Goal: Information Seeking & Learning: Learn about a topic

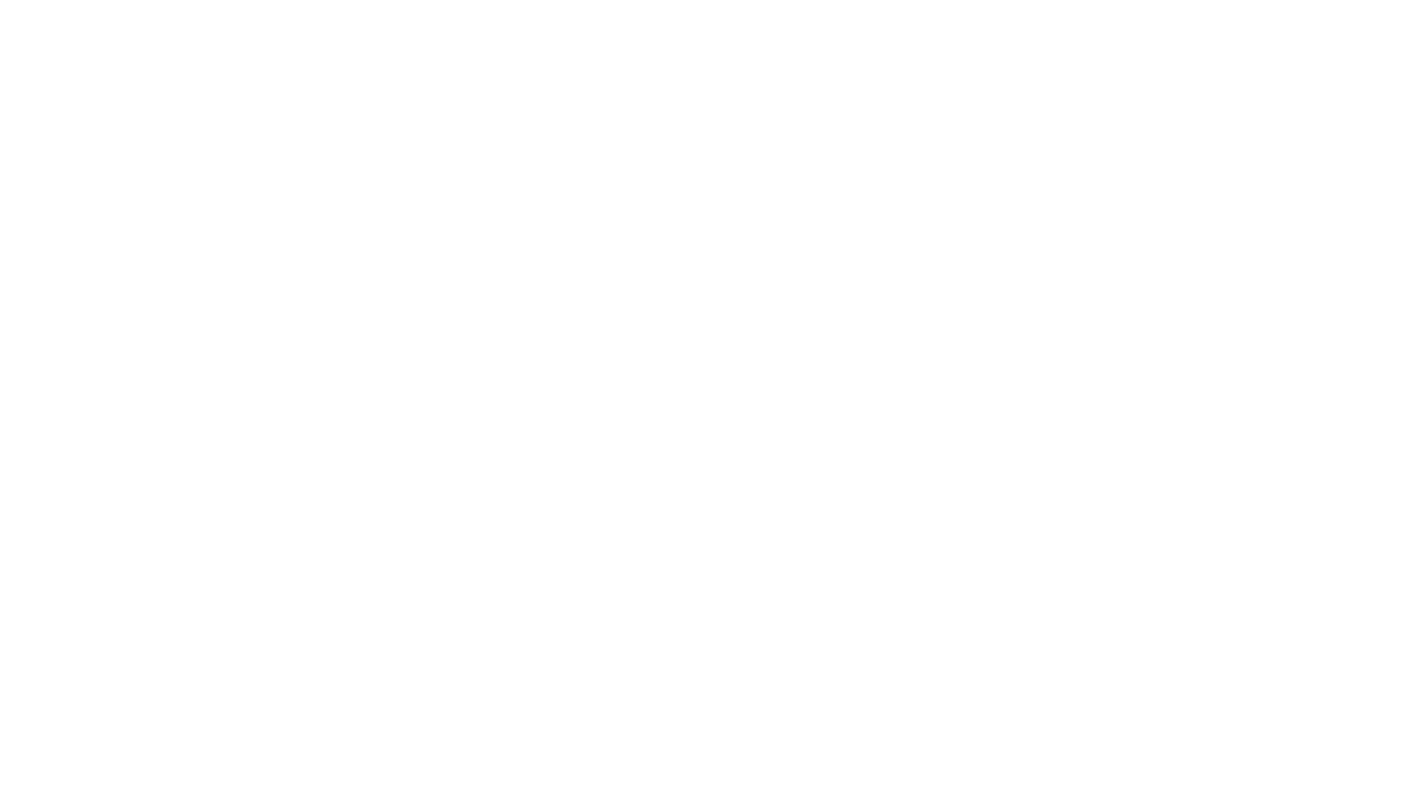
select select "Song"
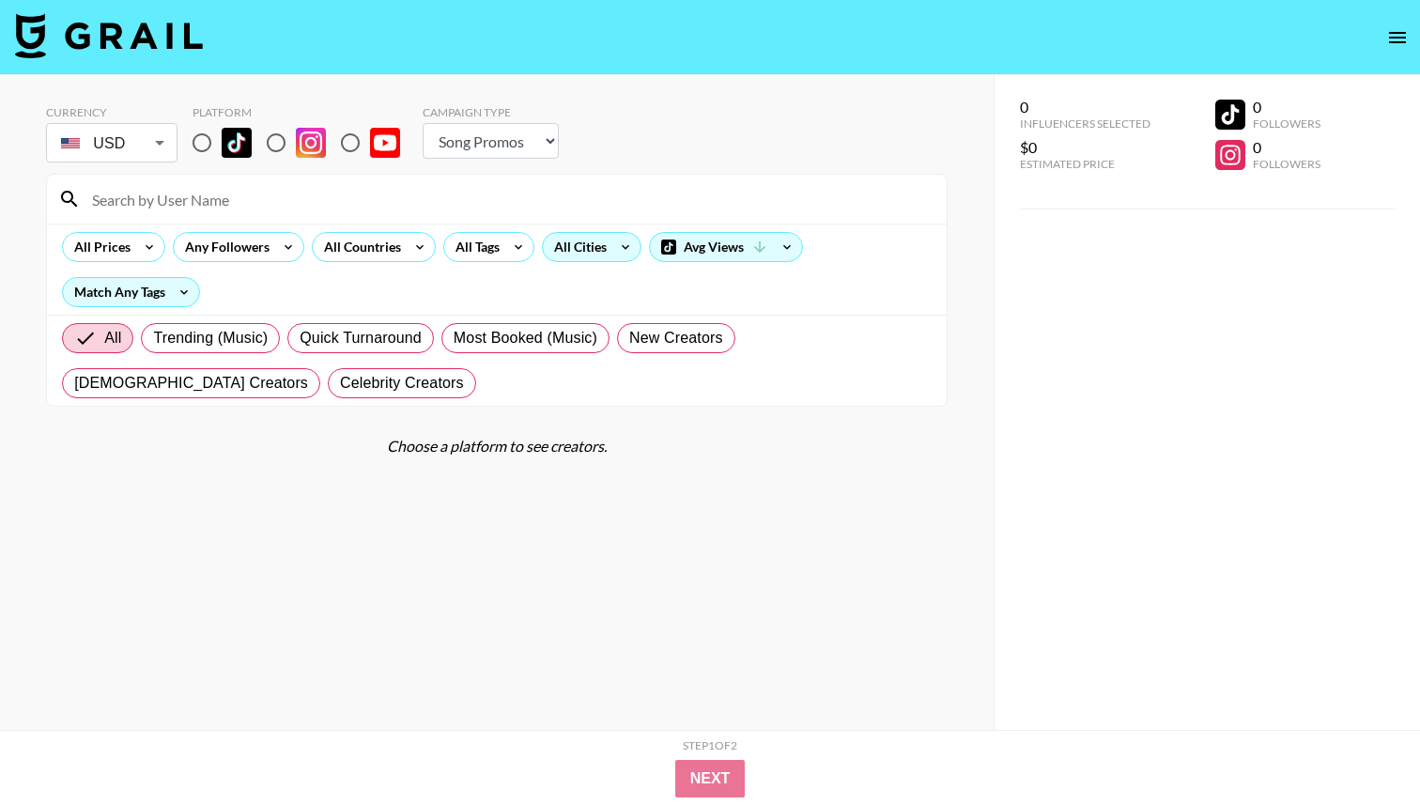
click at [560, 237] on div "All Cities" at bounding box center [577, 247] width 68 height 28
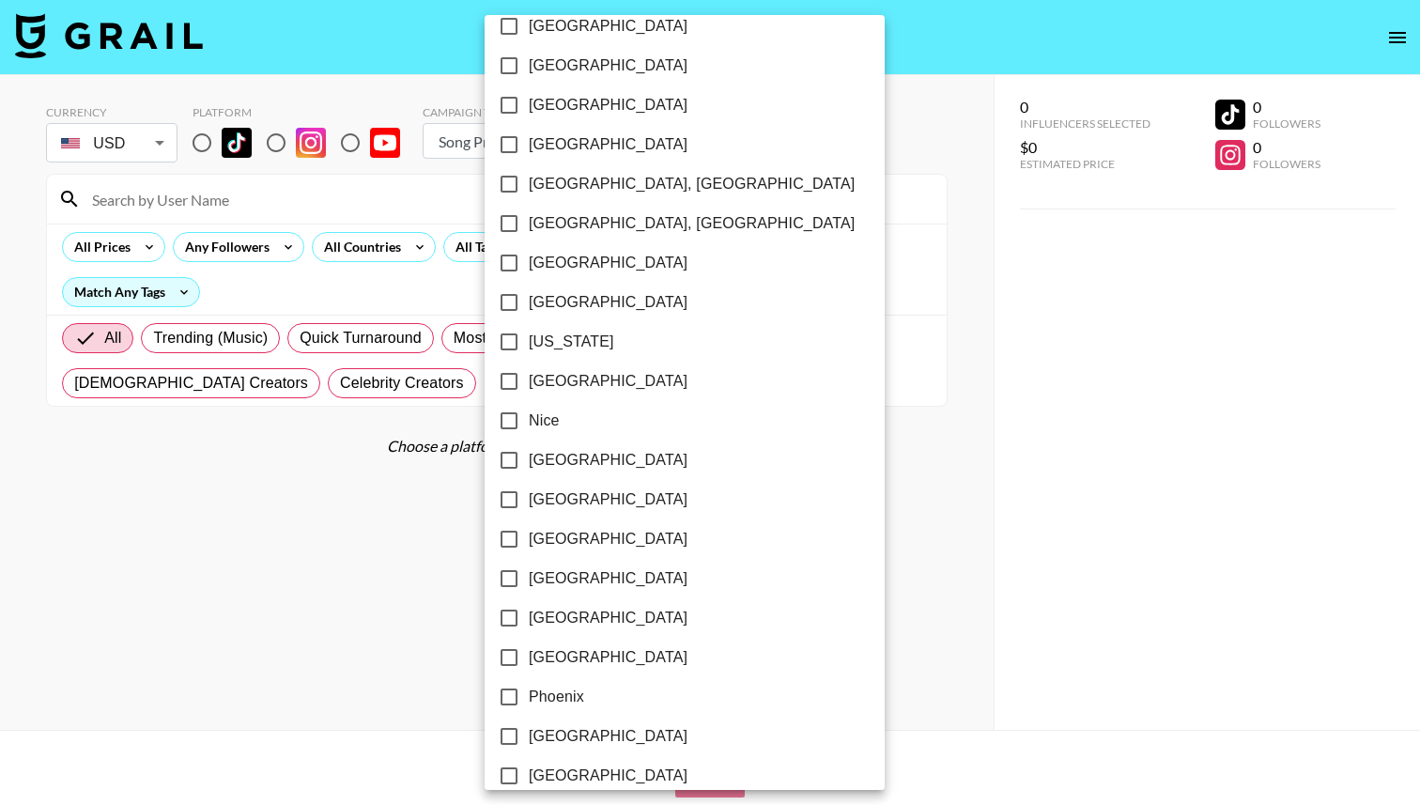
scroll to position [1778, 0]
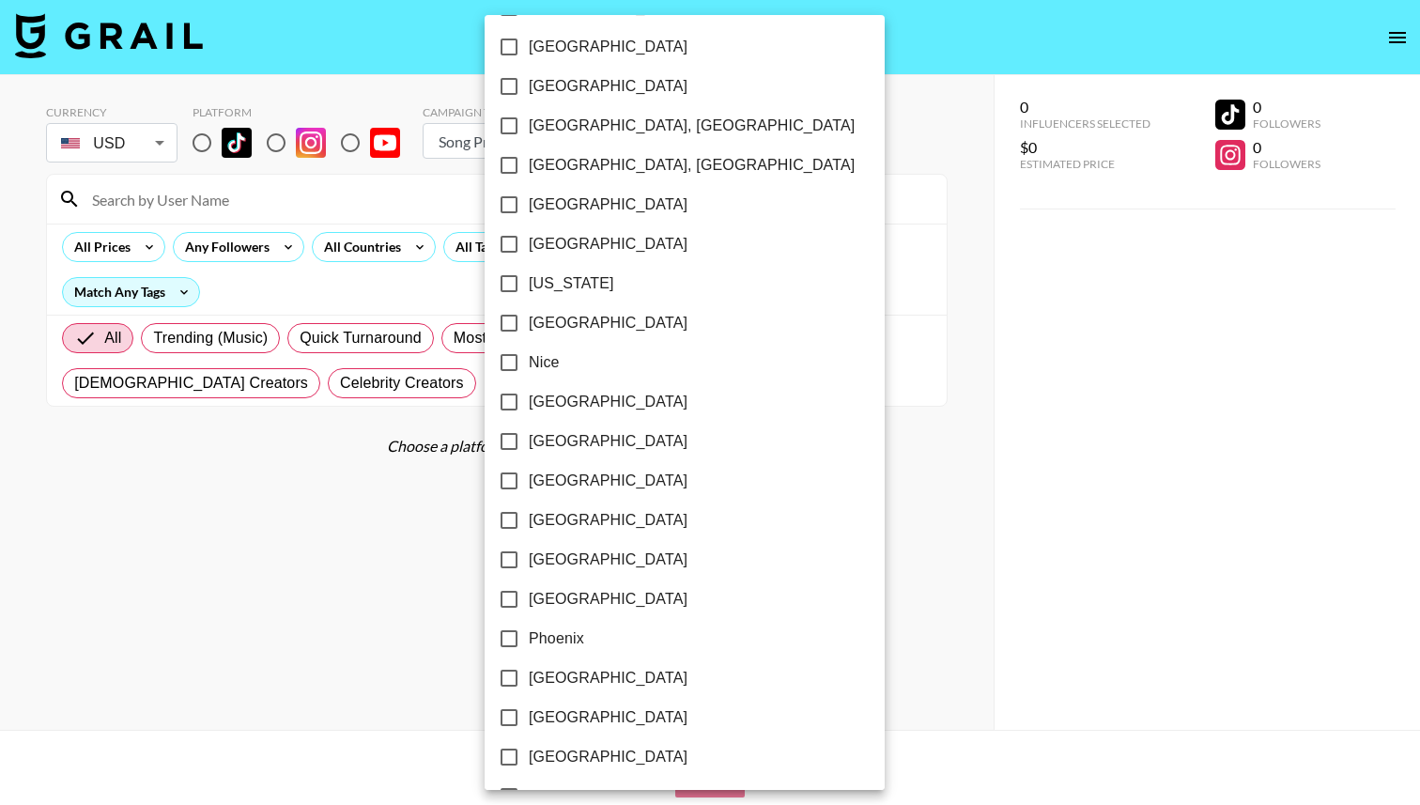
click at [510, 275] on input "[US_STATE]" at bounding box center [508, 283] width 39 height 39
checkbox input "true"
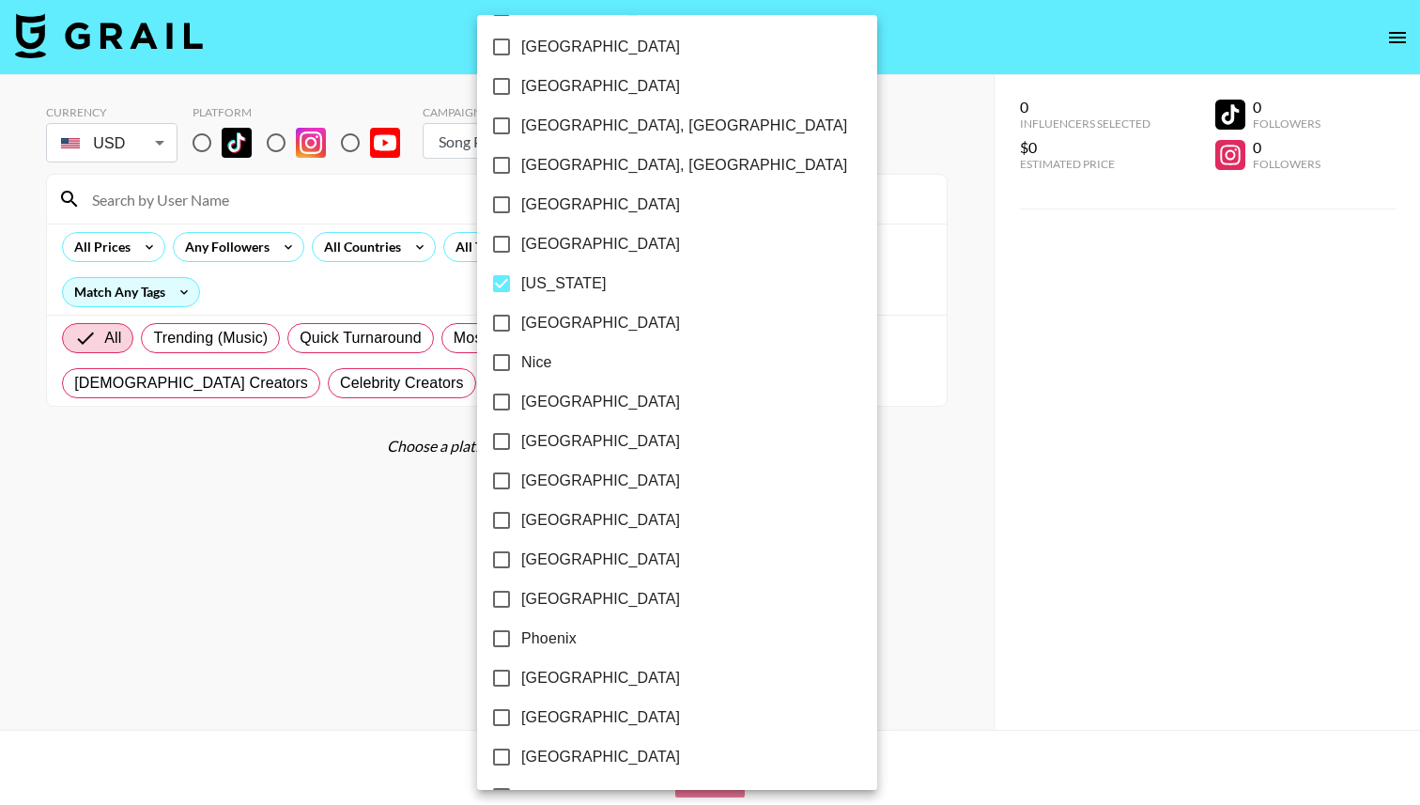
click at [418, 178] on div at bounding box center [710, 402] width 1420 height 805
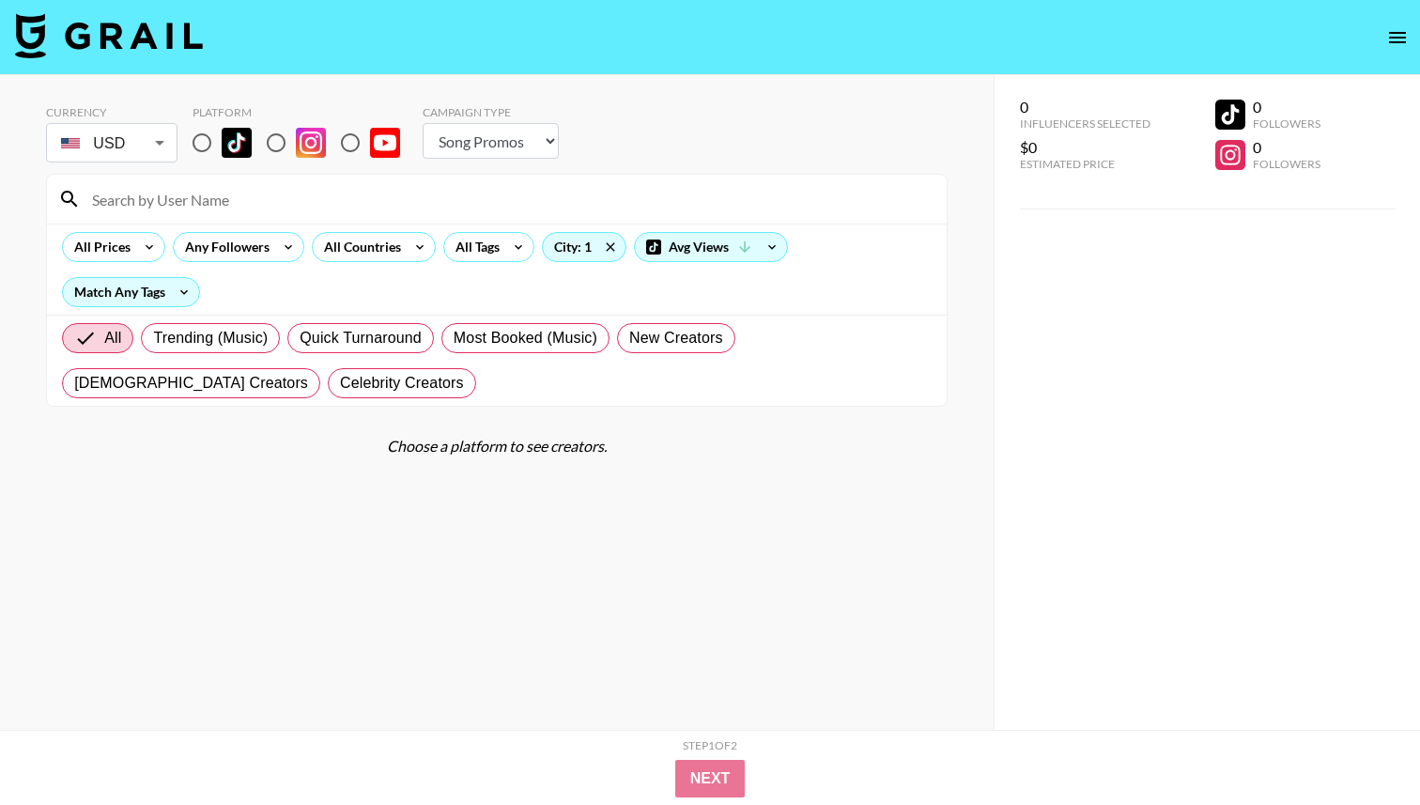
click at [337, 202] on input at bounding box center [508, 199] width 855 height 30
click at [209, 142] on input "radio" at bounding box center [201, 142] width 39 height 39
radio input "true"
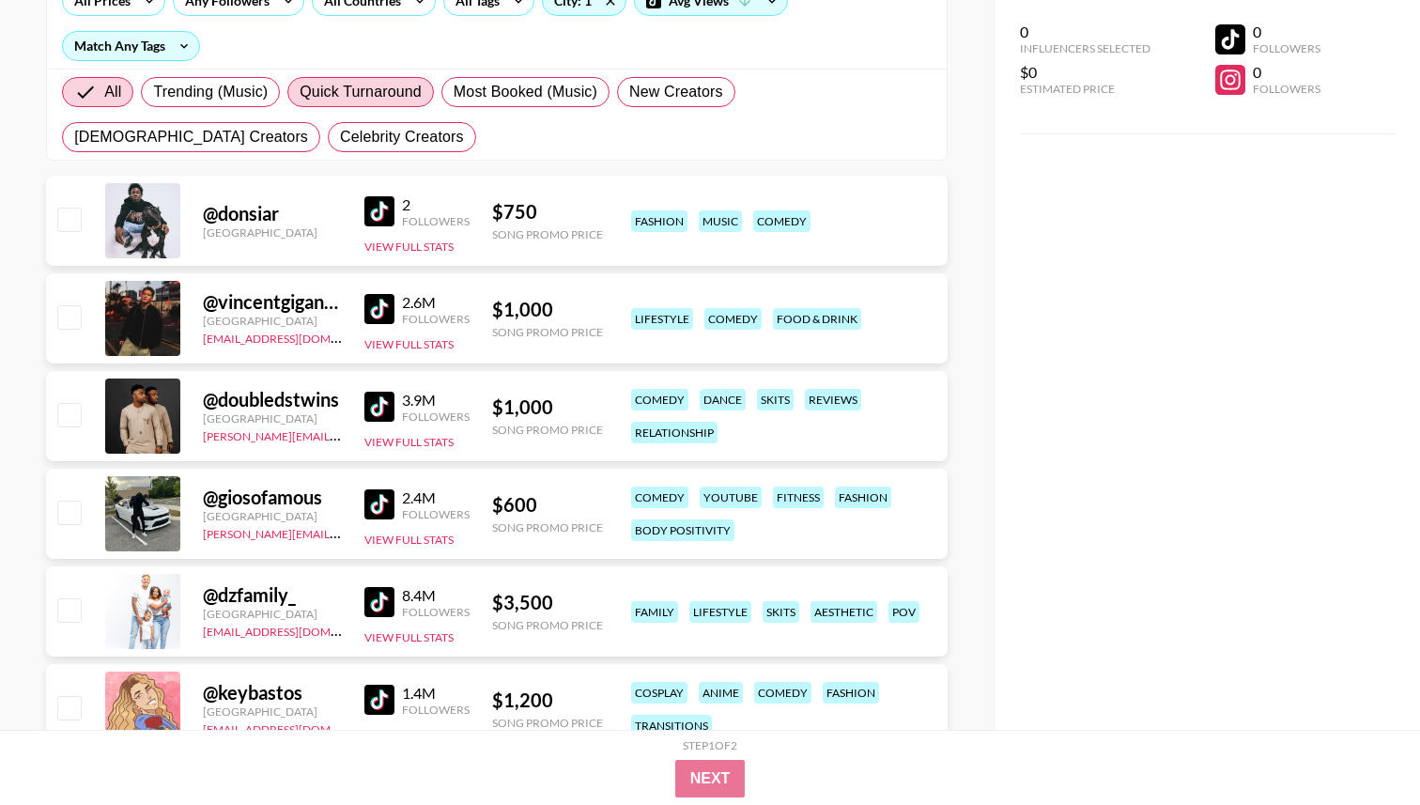
scroll to position [321, 0]
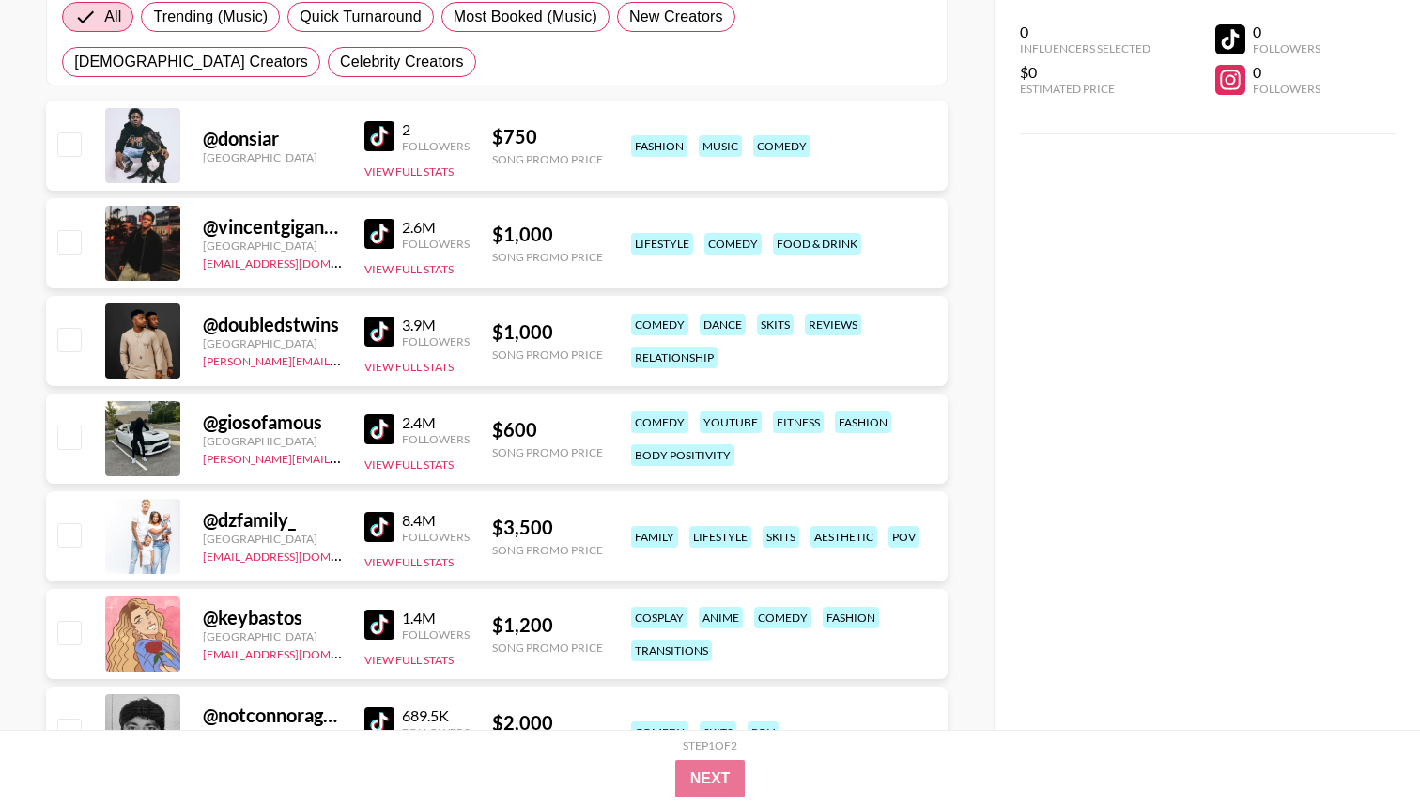
click at [381, 337] on img at bounding box center [380, 332] width 30 height 30
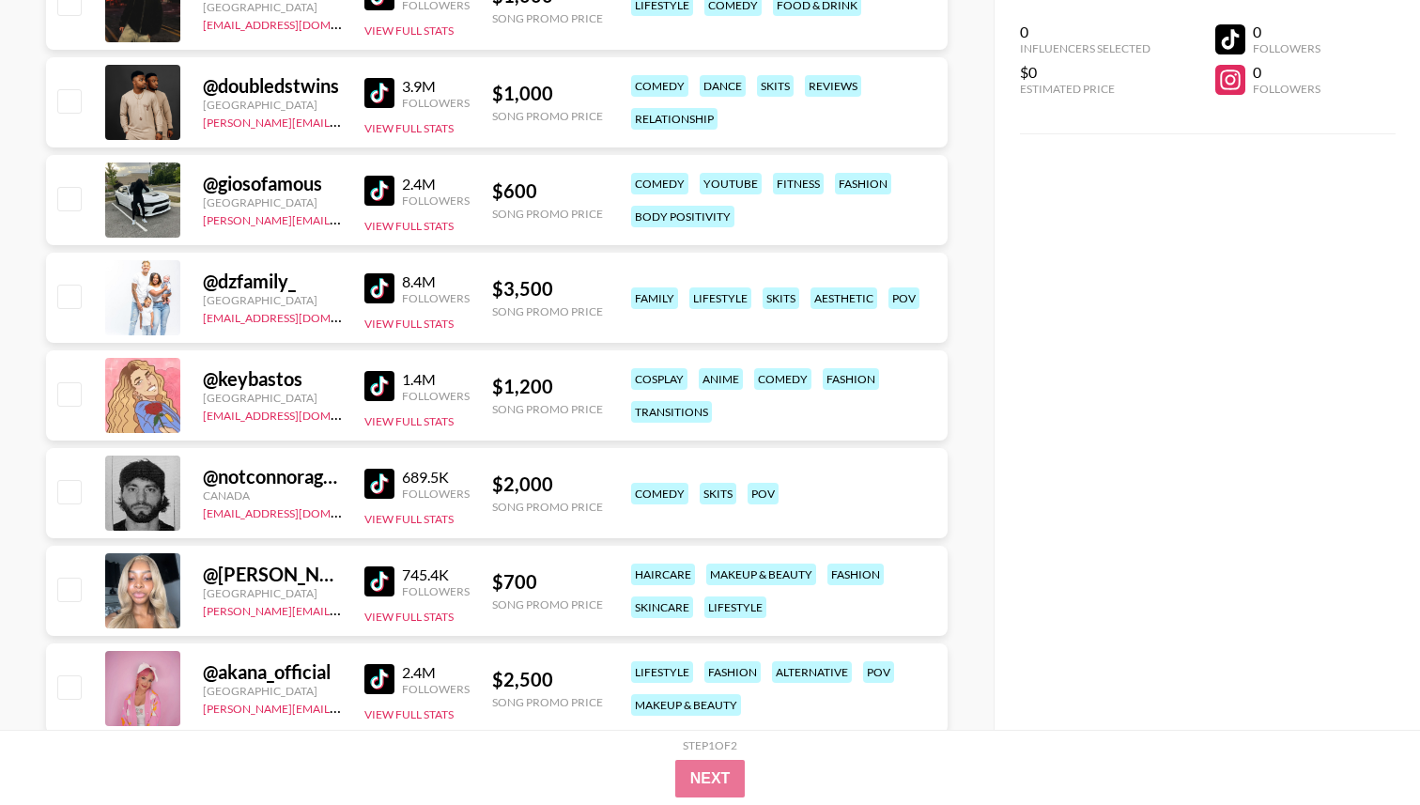
scroll to position [647, 0]
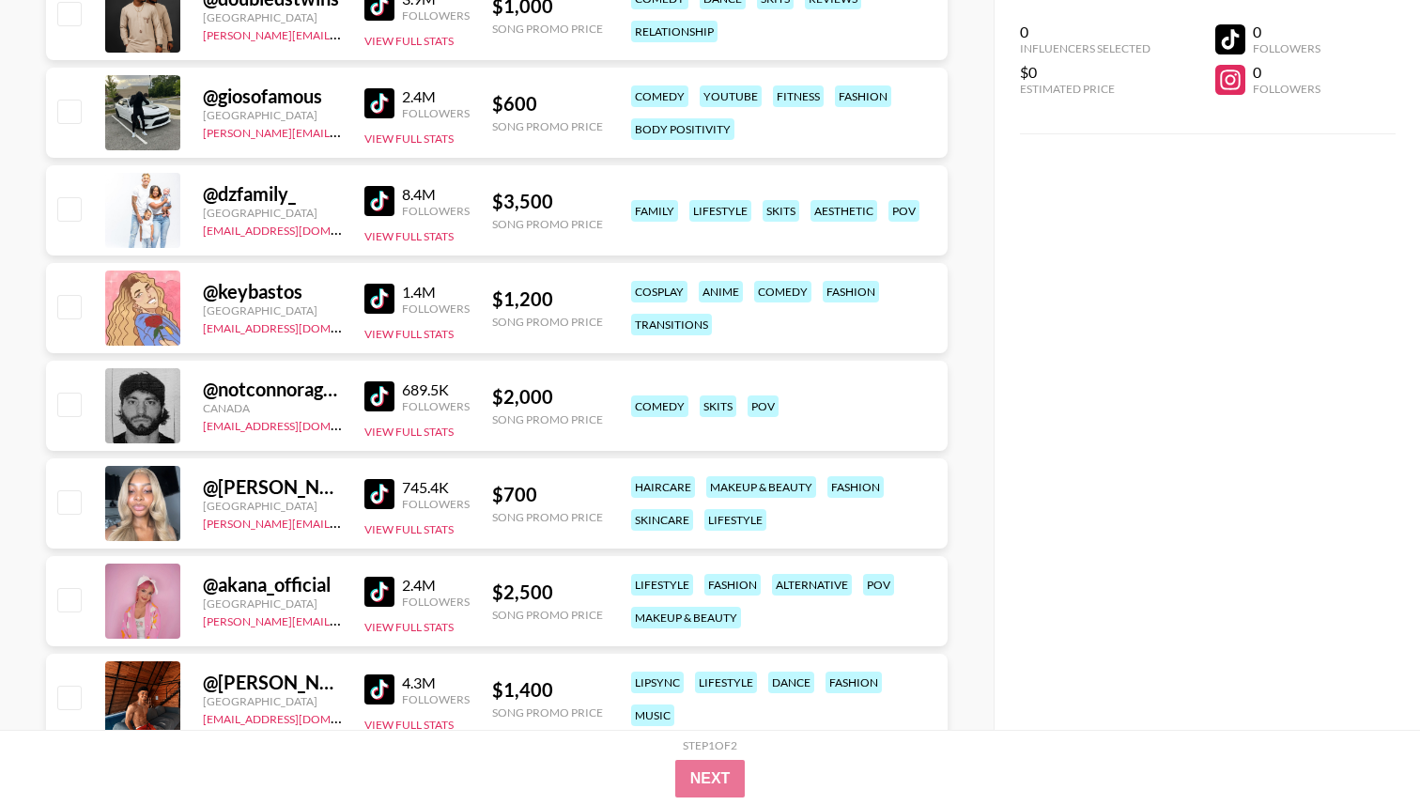
click at [380, 488] on img at bounding box center [380, 494] width 30 height 30
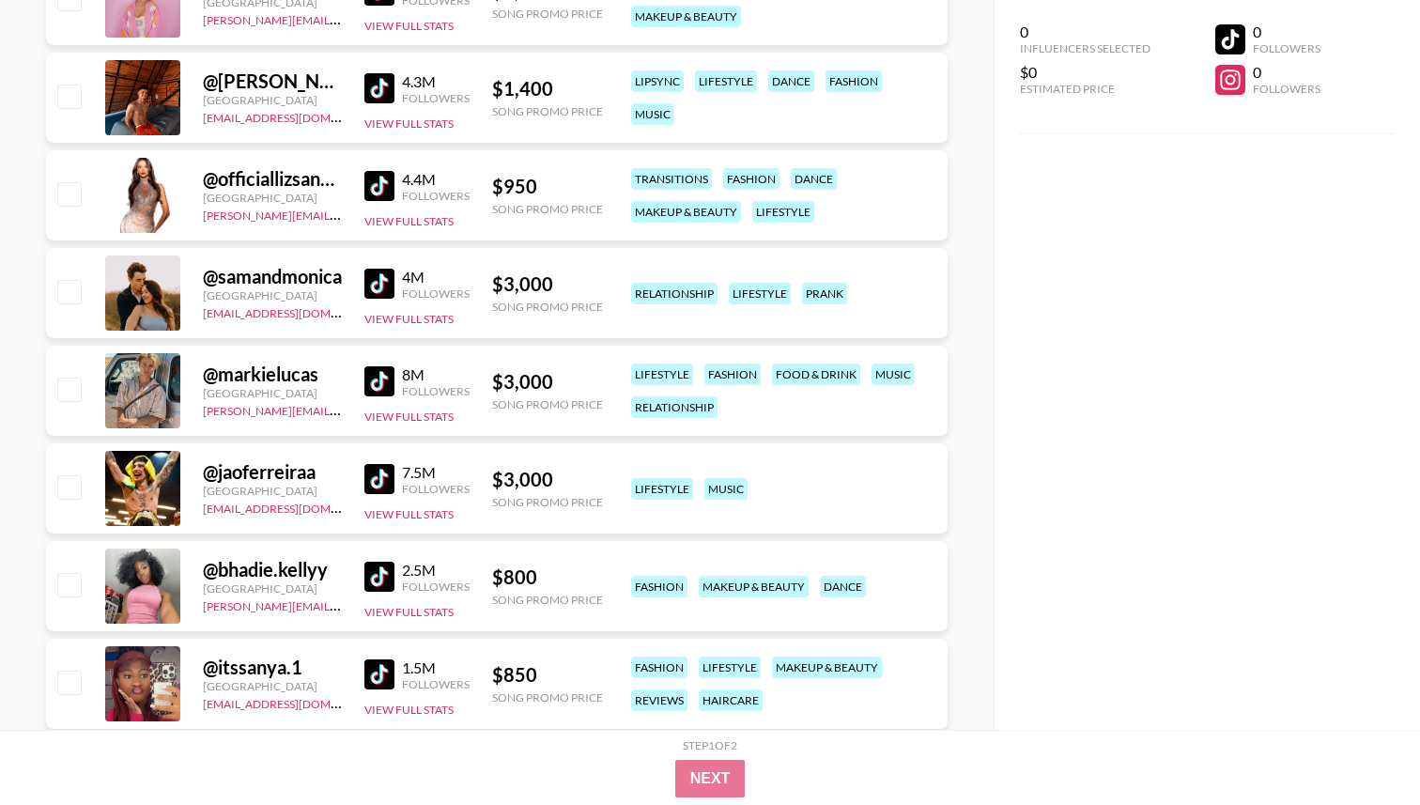
scroll to position [1352, 0]
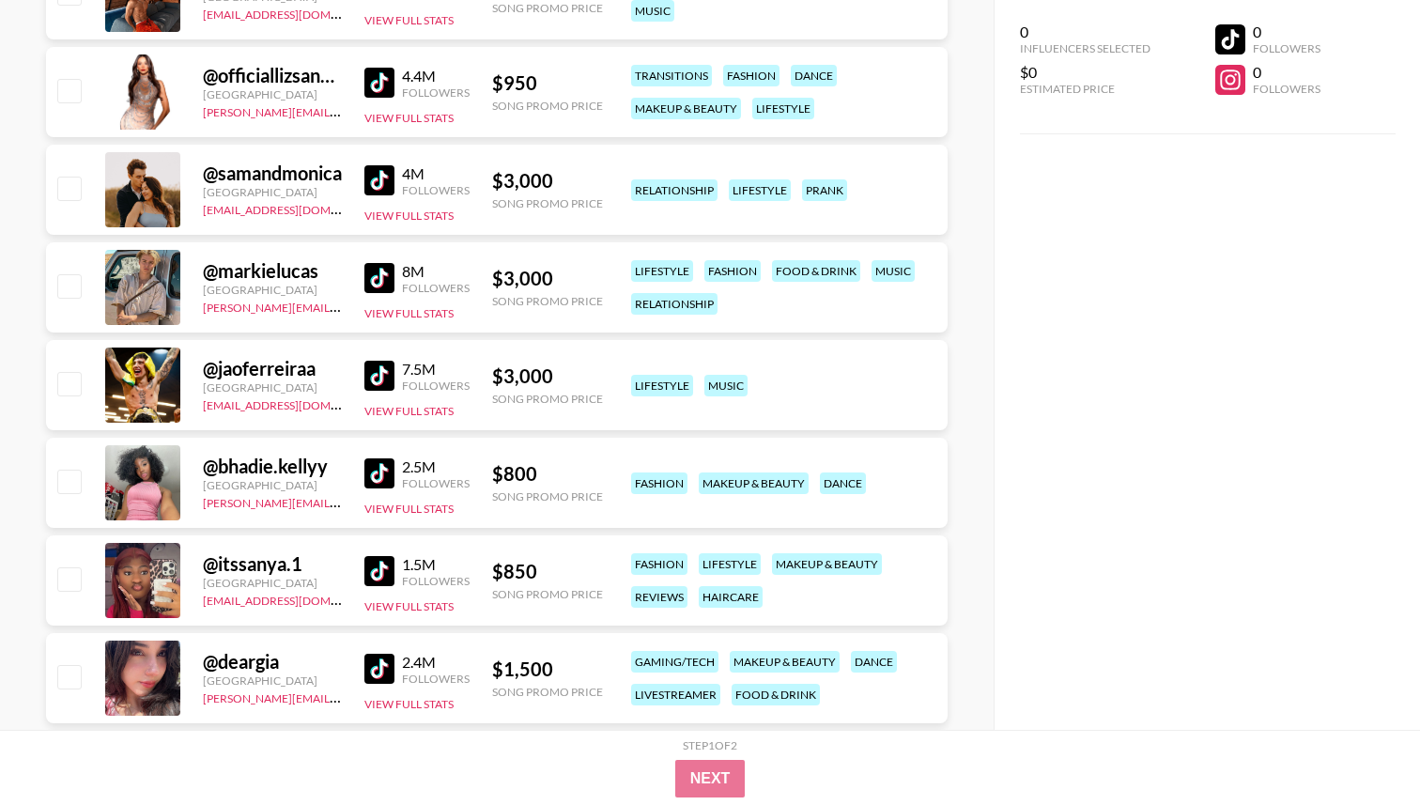
click at [383, 465] on img at bounding box center [380, 473] width 30 height 30
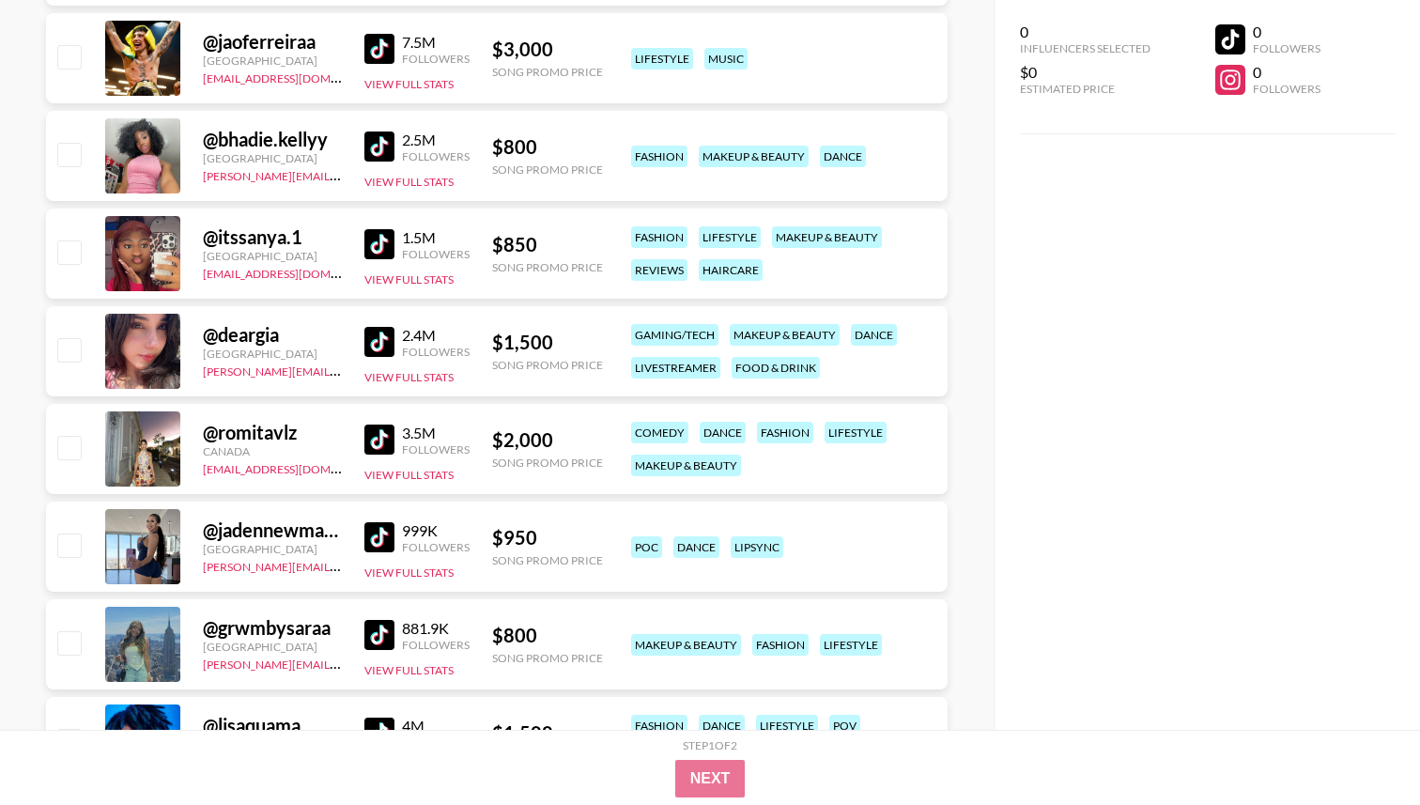
scroll to position [1855, 0]
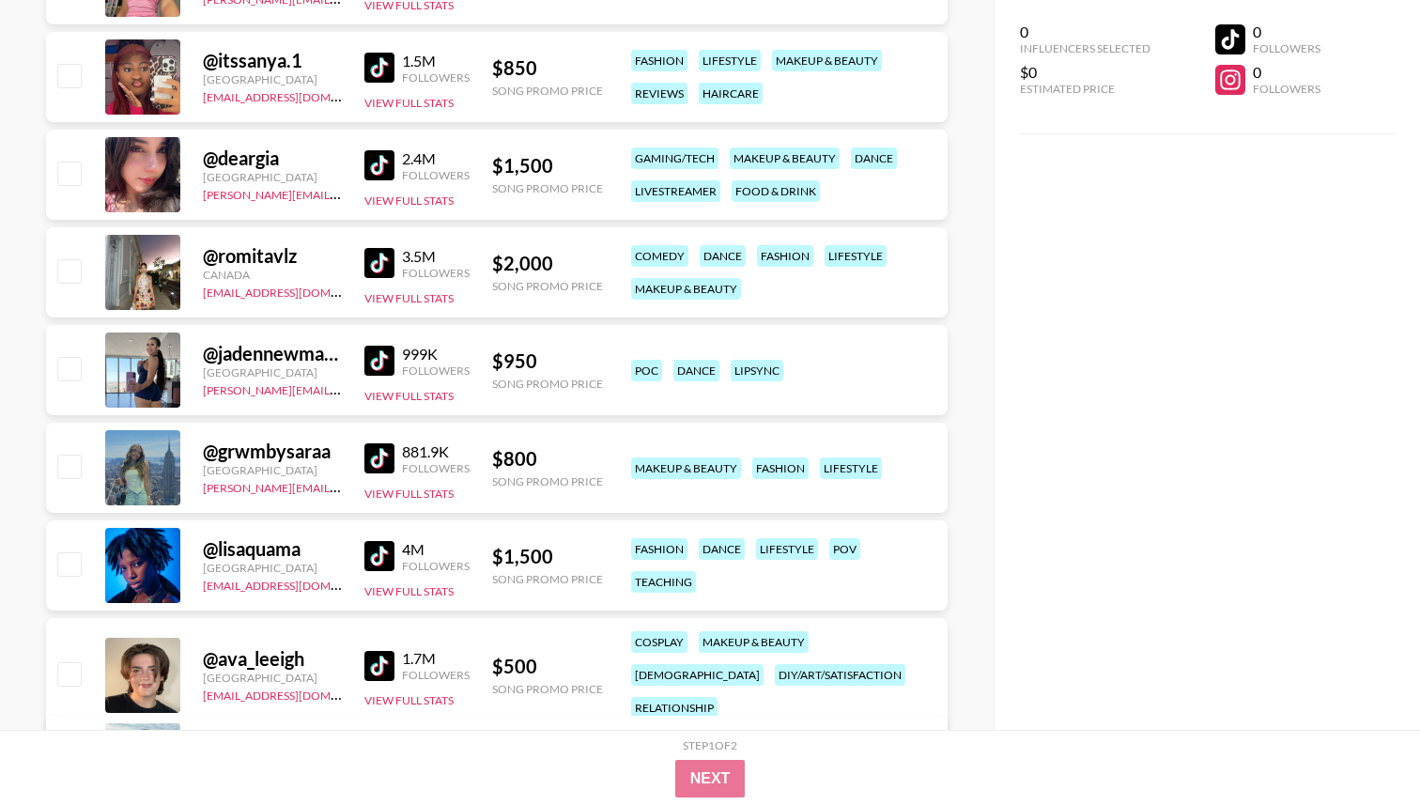
click at [370, 376] on div "999K Followers" at bounding box center [417, 361] width 105 height 33
click at [375, 359] on img at bounding box center [380, 361] width 30 height 30
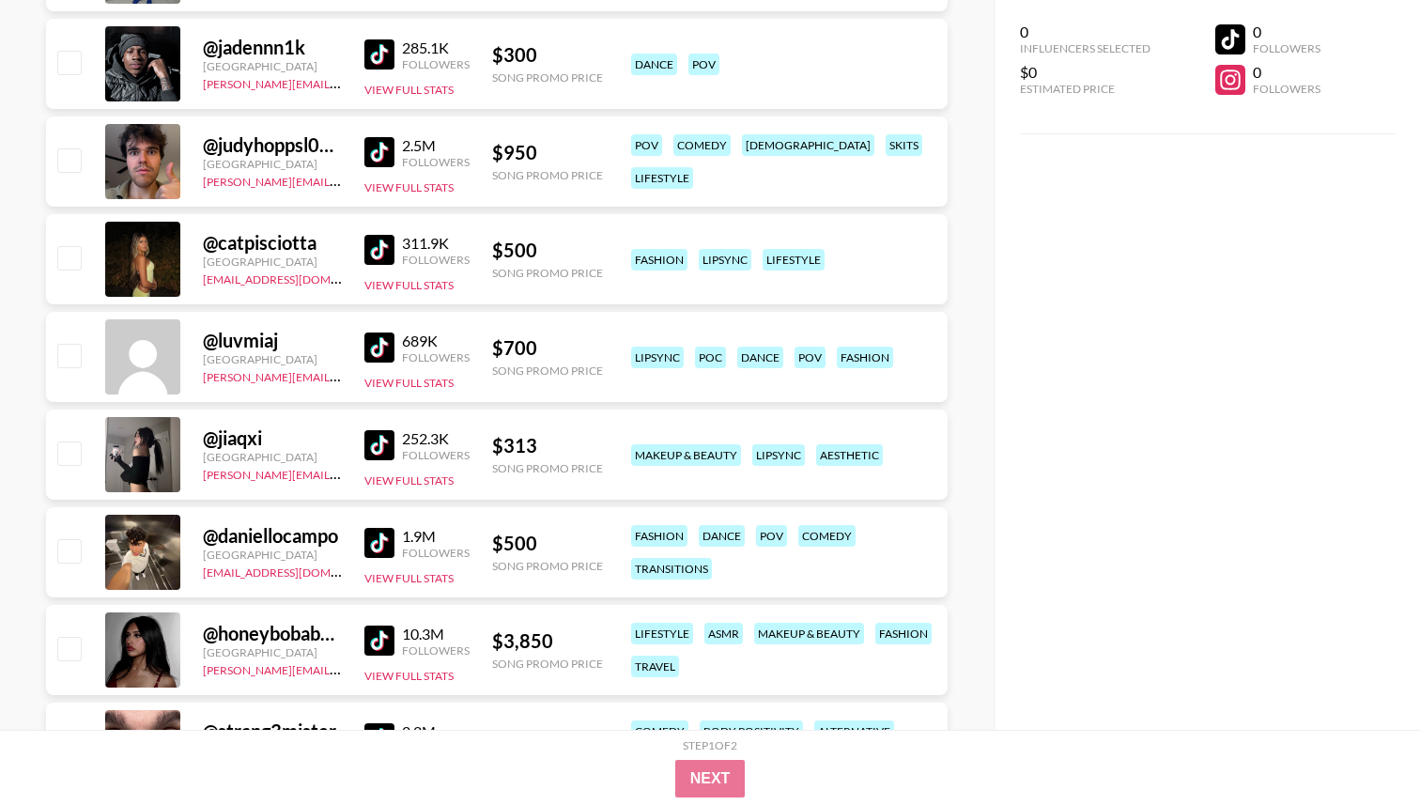
scroll to position [3135, 0]
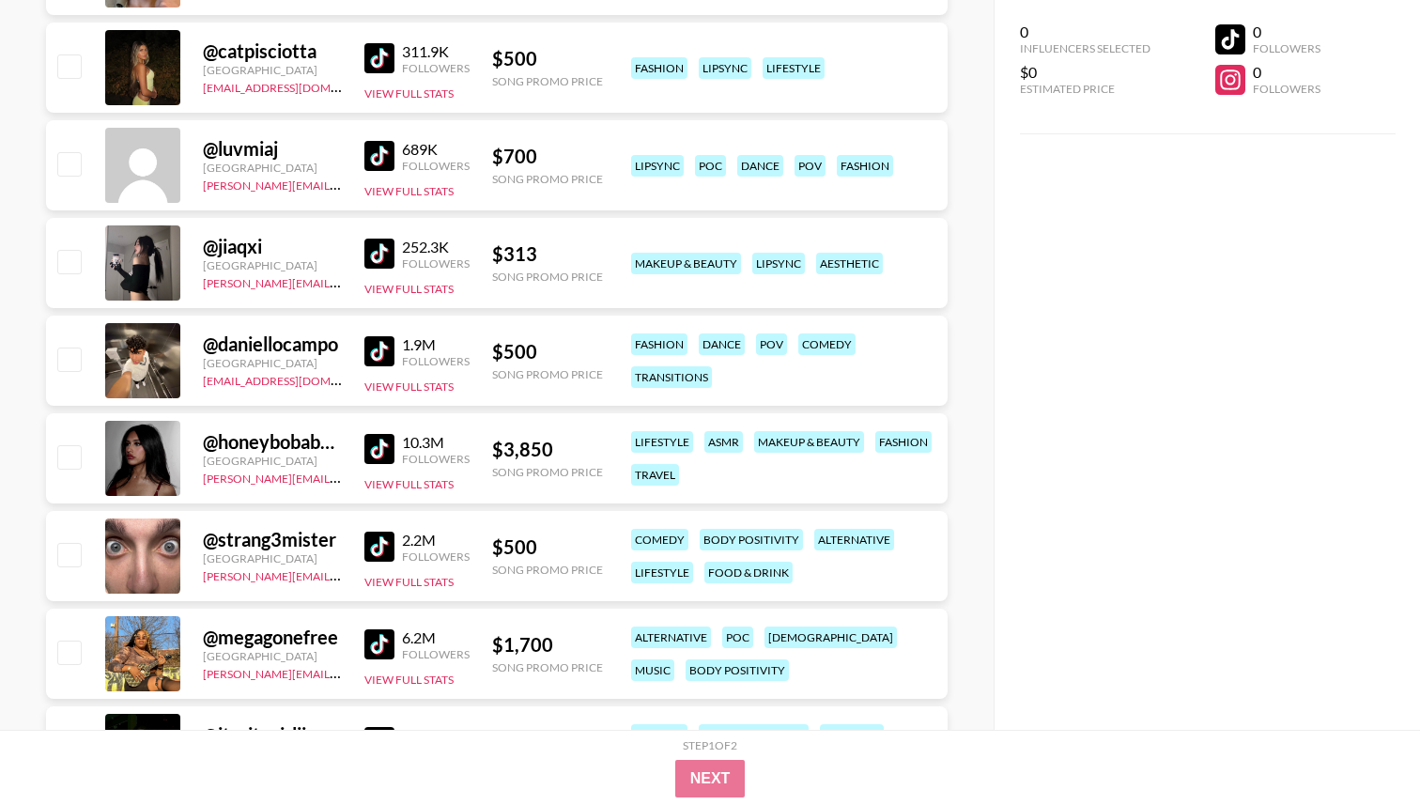
click at [381, 452] on img at bounding box center [380, 449] width 30 height 30
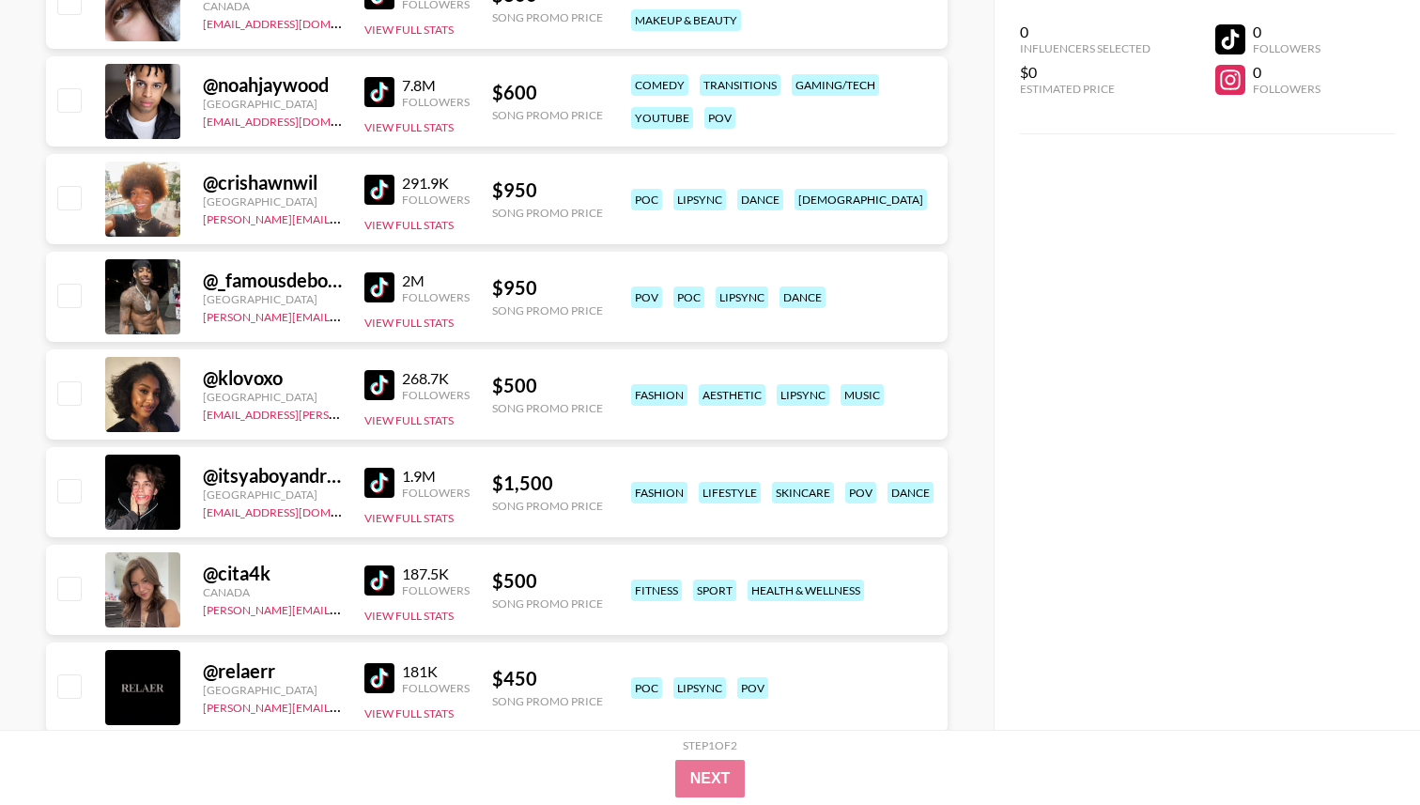
scroll to position [4092, 0]
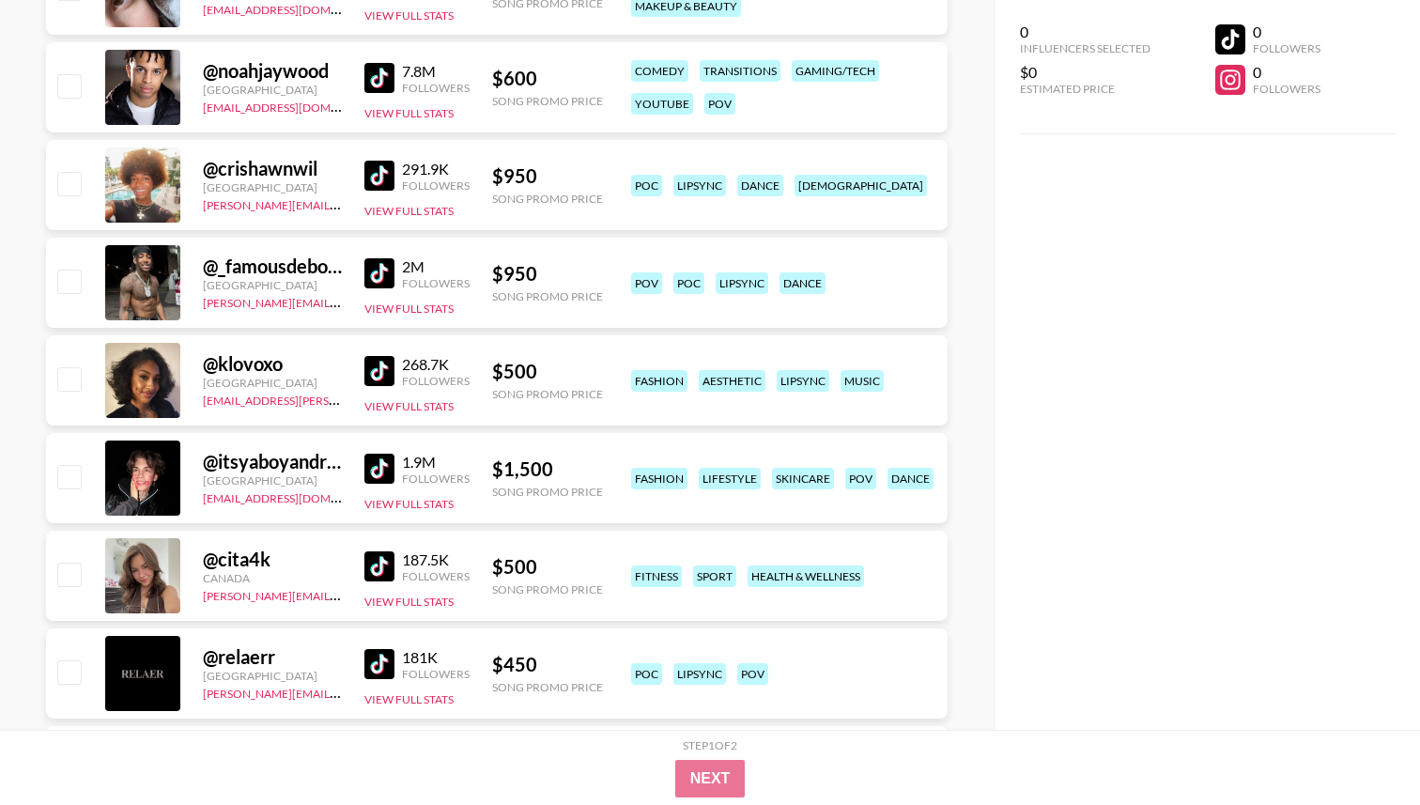
click at [366, 572] on img at bounding box center [380, 566] width 30 height 30
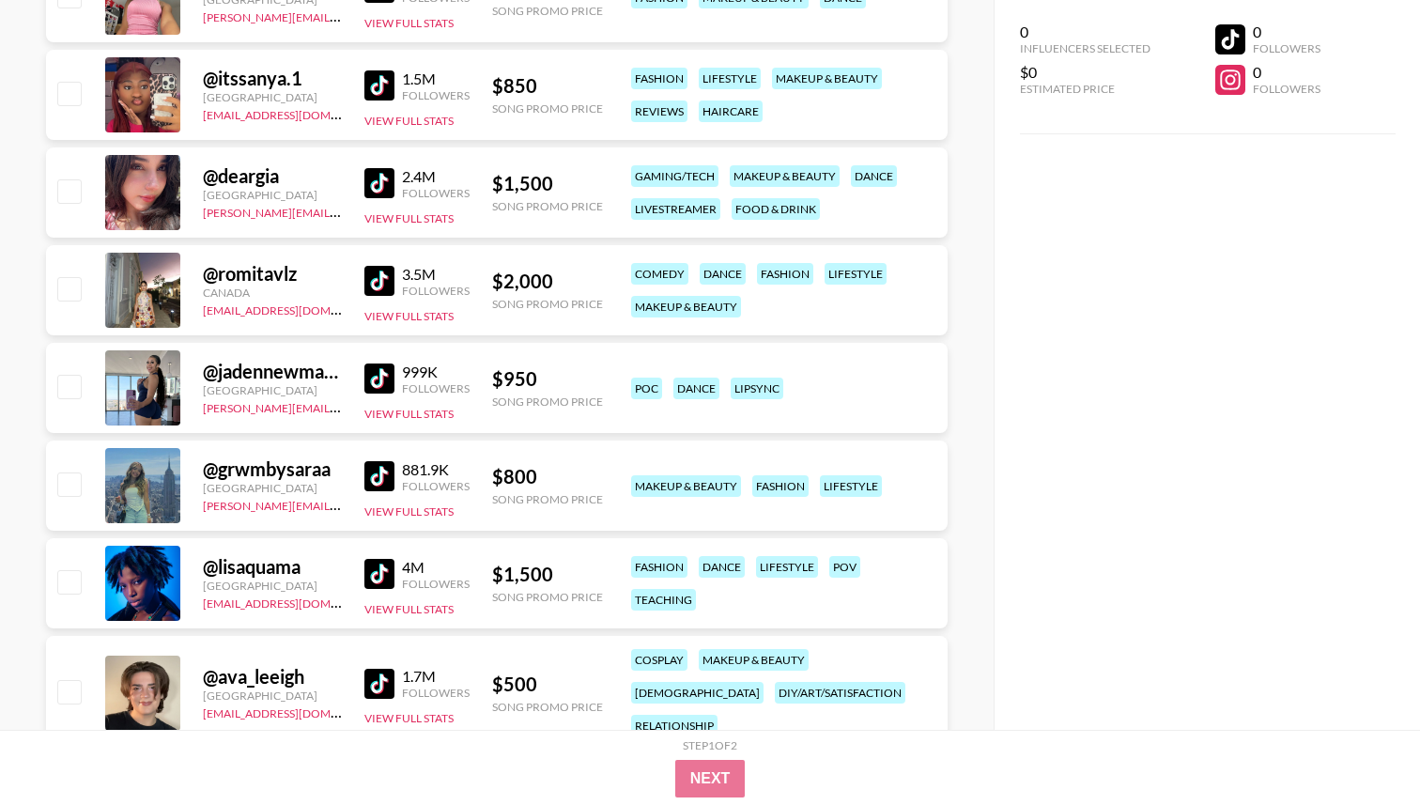
scroll to position [1872, 0]
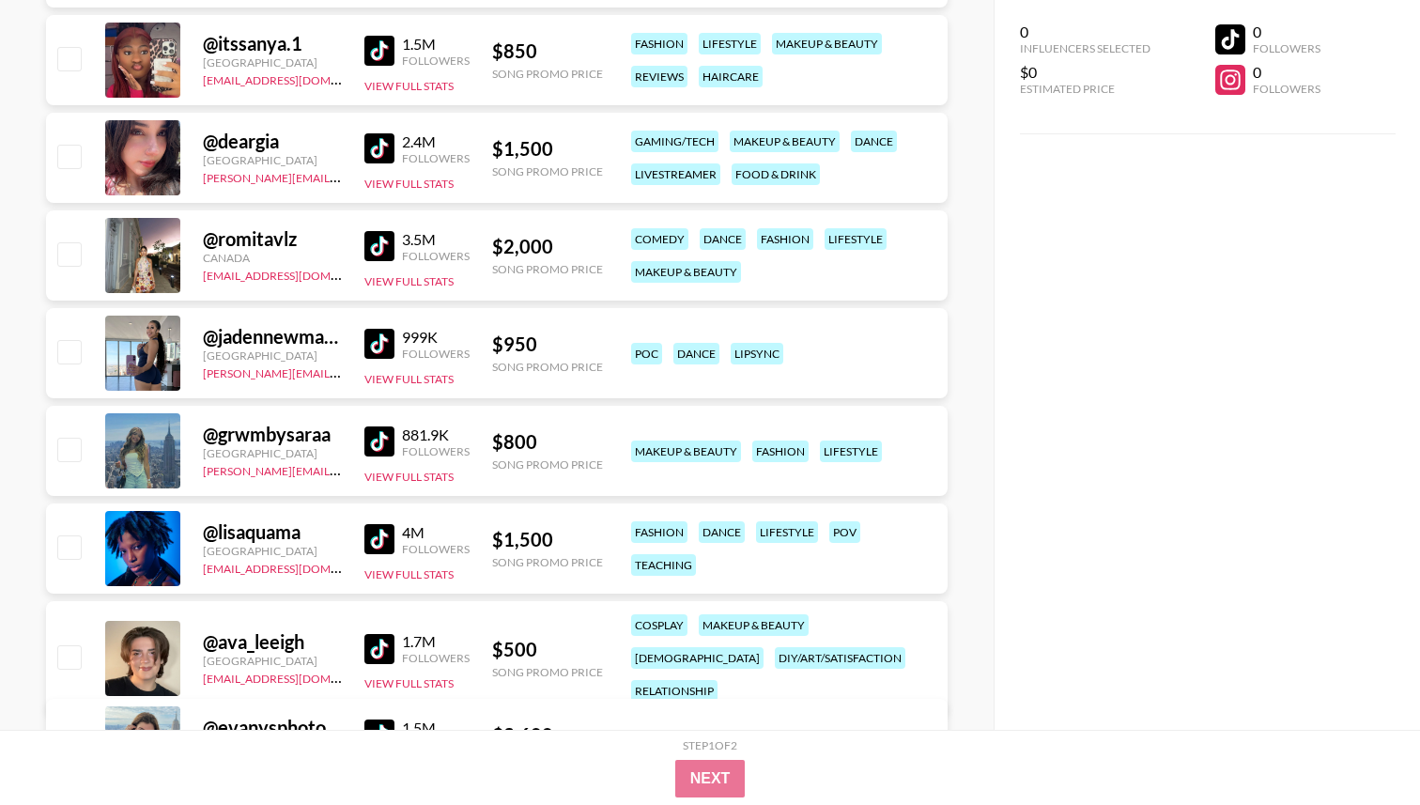
click at [388, 344] on img at bounding box center [380, 344] width 30 height 30
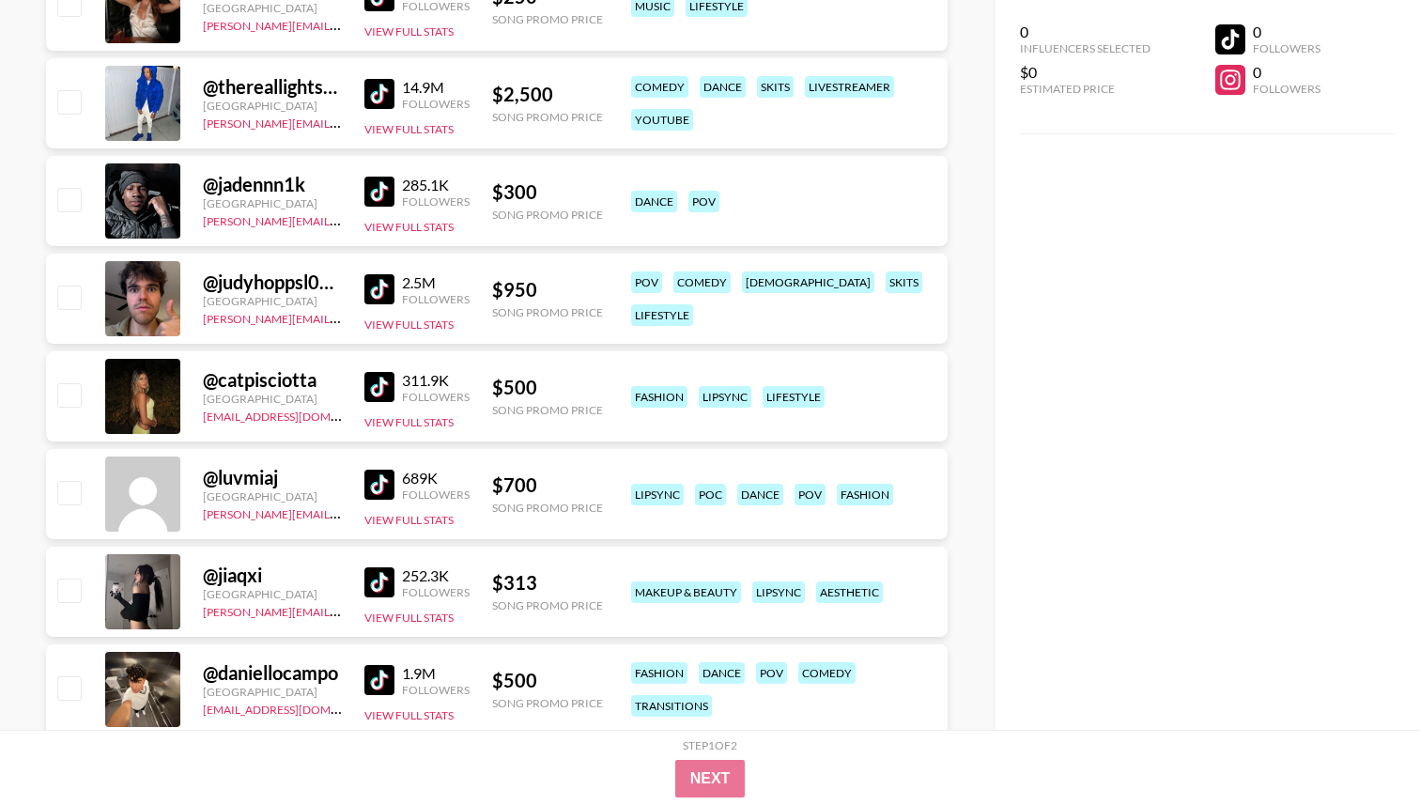
scroll to position [2874, 0]
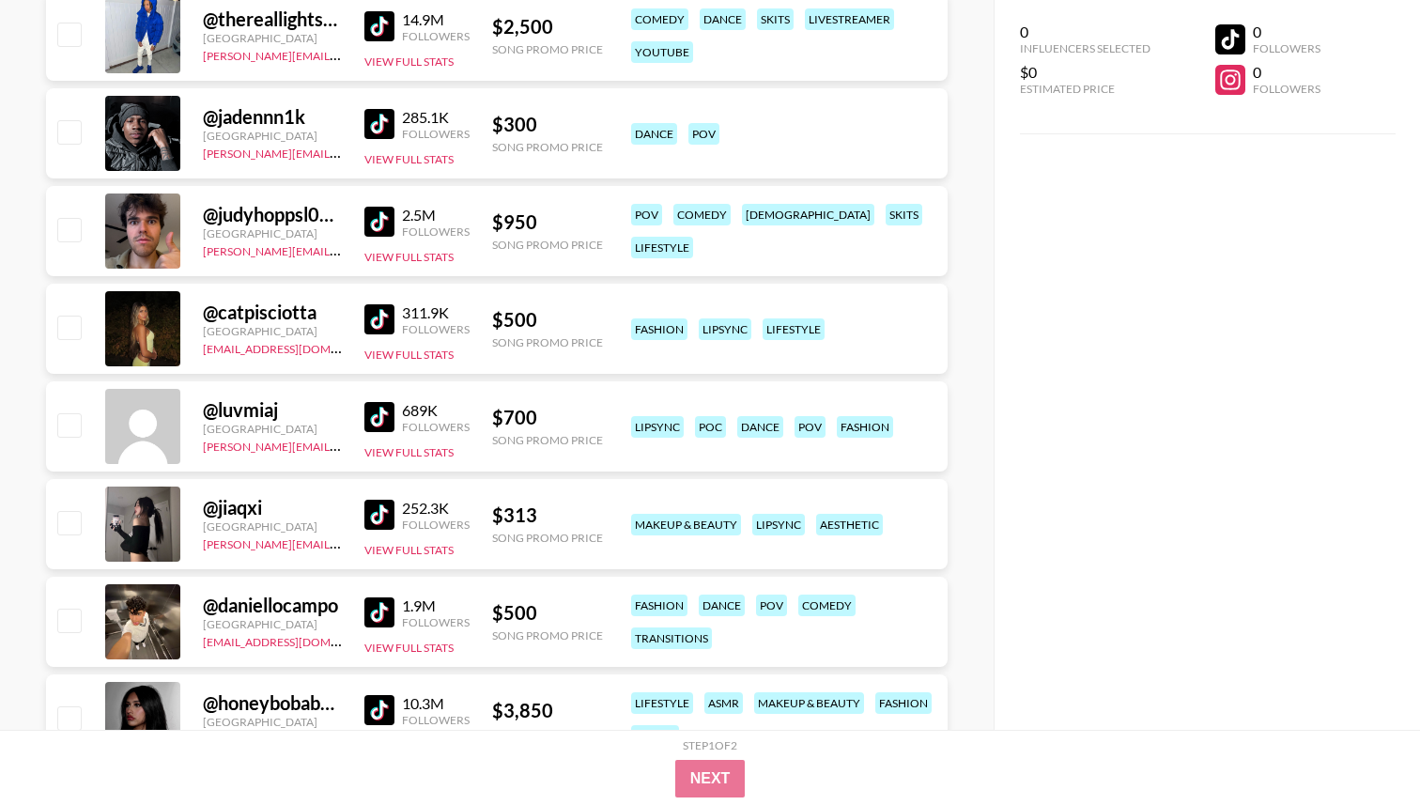
click at [372, 319] on img at bounding box center [380, 319] width 30 height 30
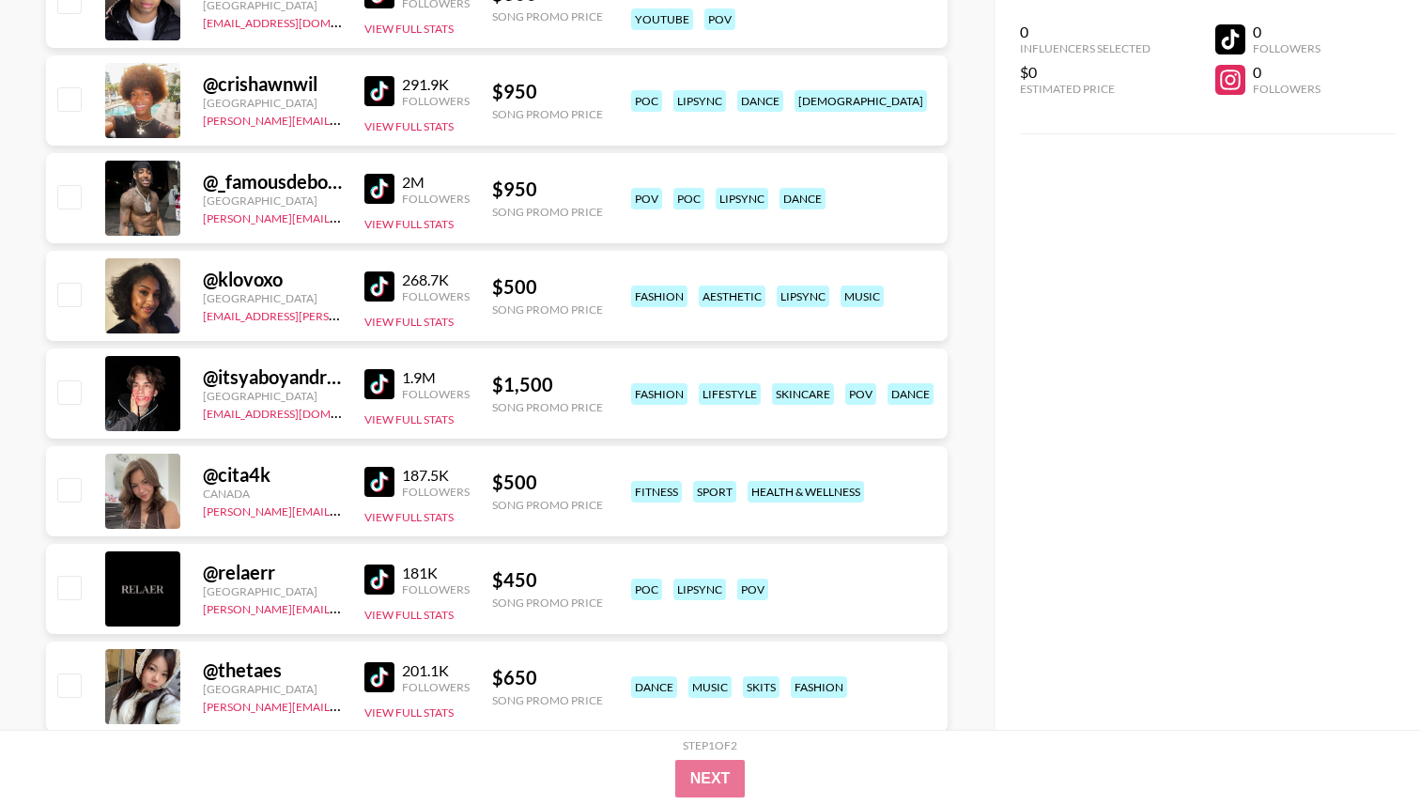
scroll to position [4247, 0]
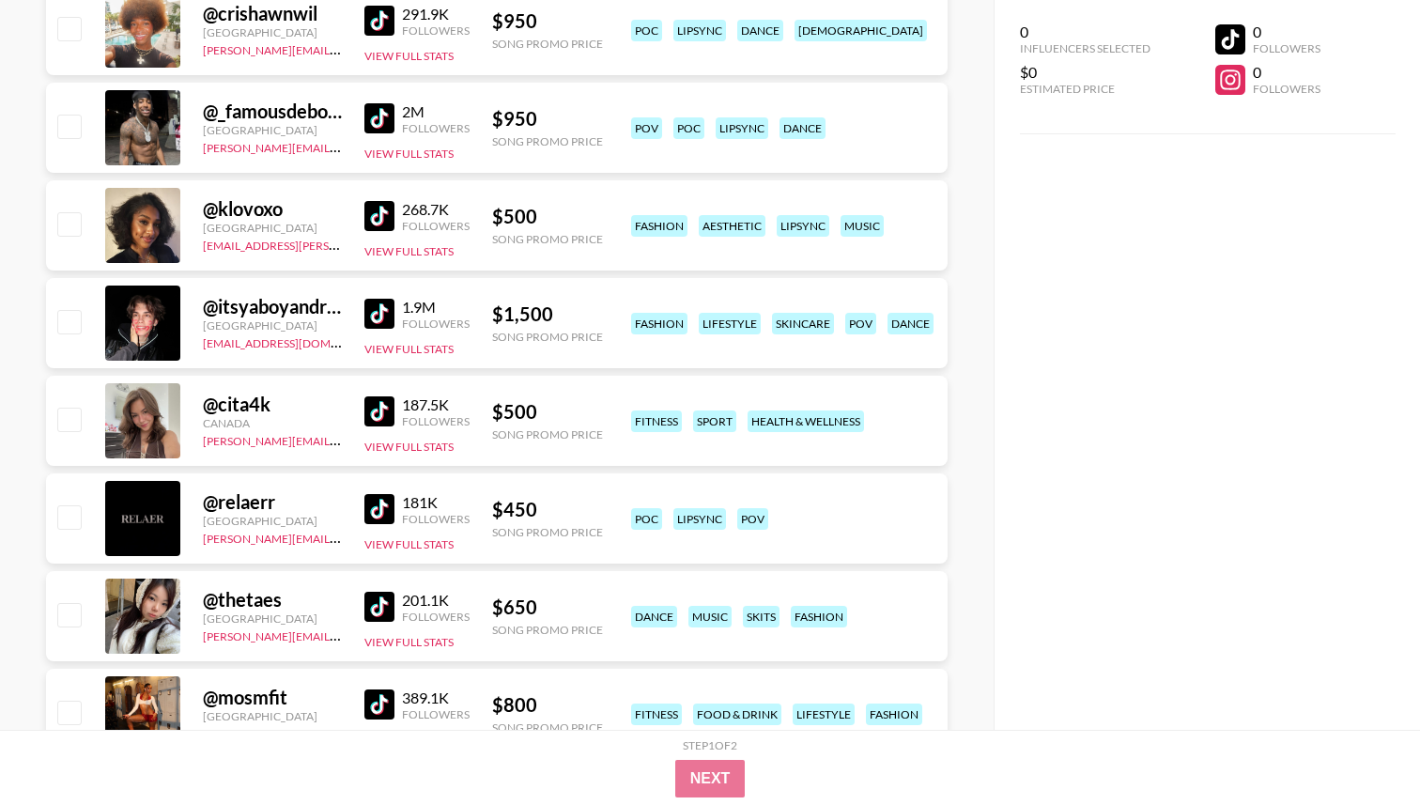
click at [387, 224] on img at bounding box center [380, 216] width 30 height 30
